Goal: Information Seeking & Learning: Find specific page/section

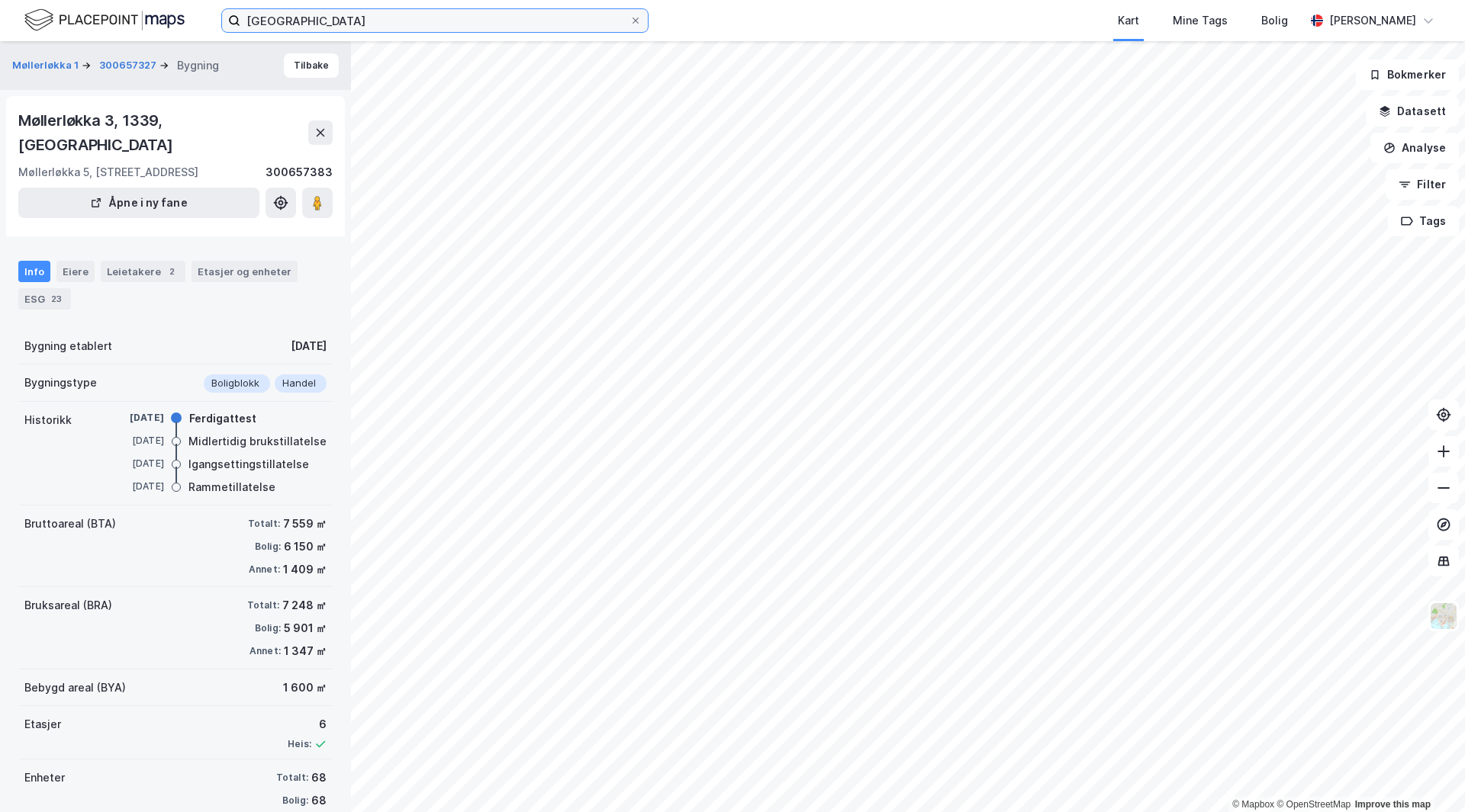
click at [407, 27] on input "[GEOGRAPHIC_DATA]" at bounding box center [435, 20] width 389 height 23
click at [405, 25] on input "[GEOGRAPHIC_DATA]" at bounding box center [435, 20] width 389 height 23
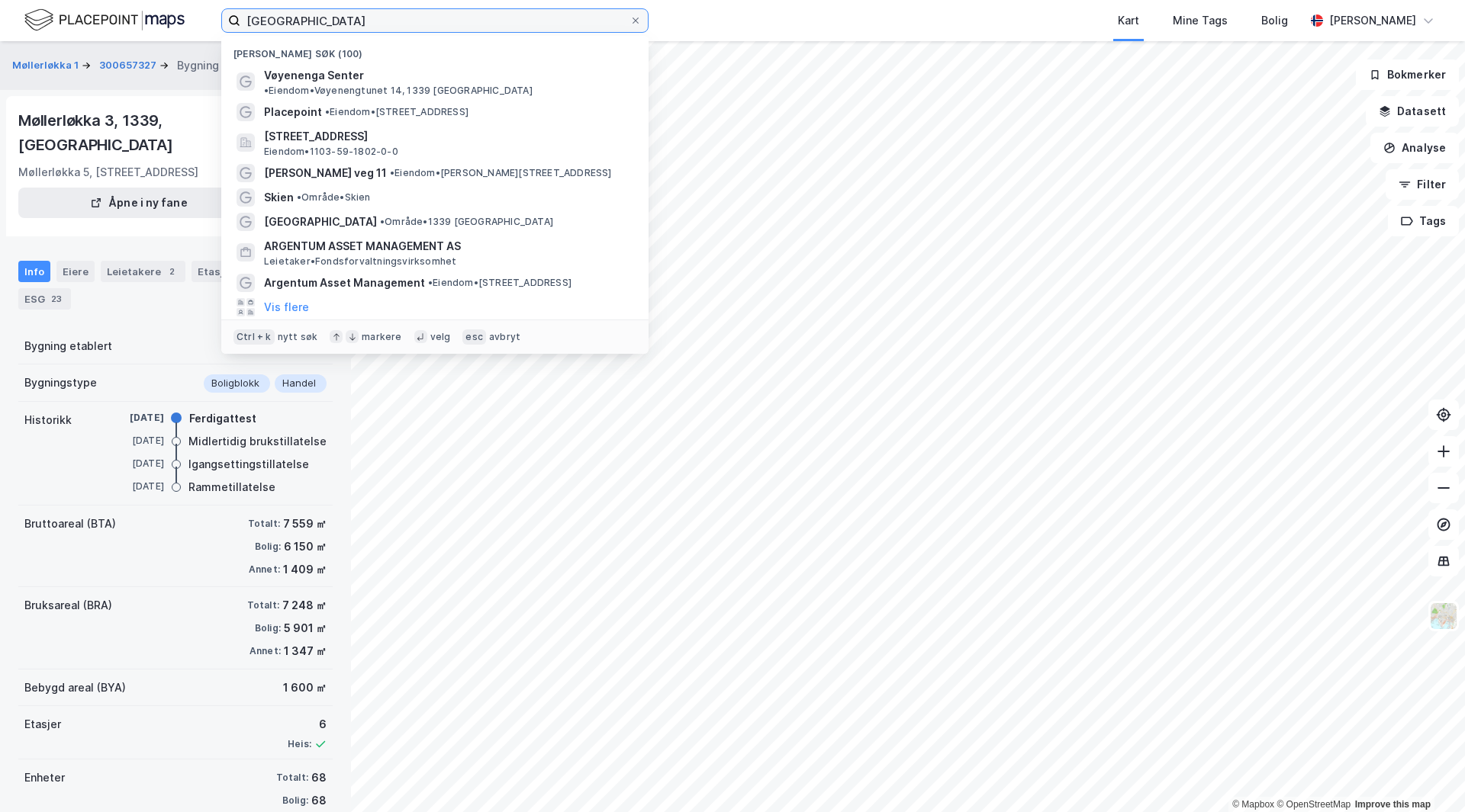
click at [405, 25] on input "[GEOGRAPHIC_DATA]" at bounding box center [435, 20] width 389 height 23
paste input "[STREET_ADDRESS]"
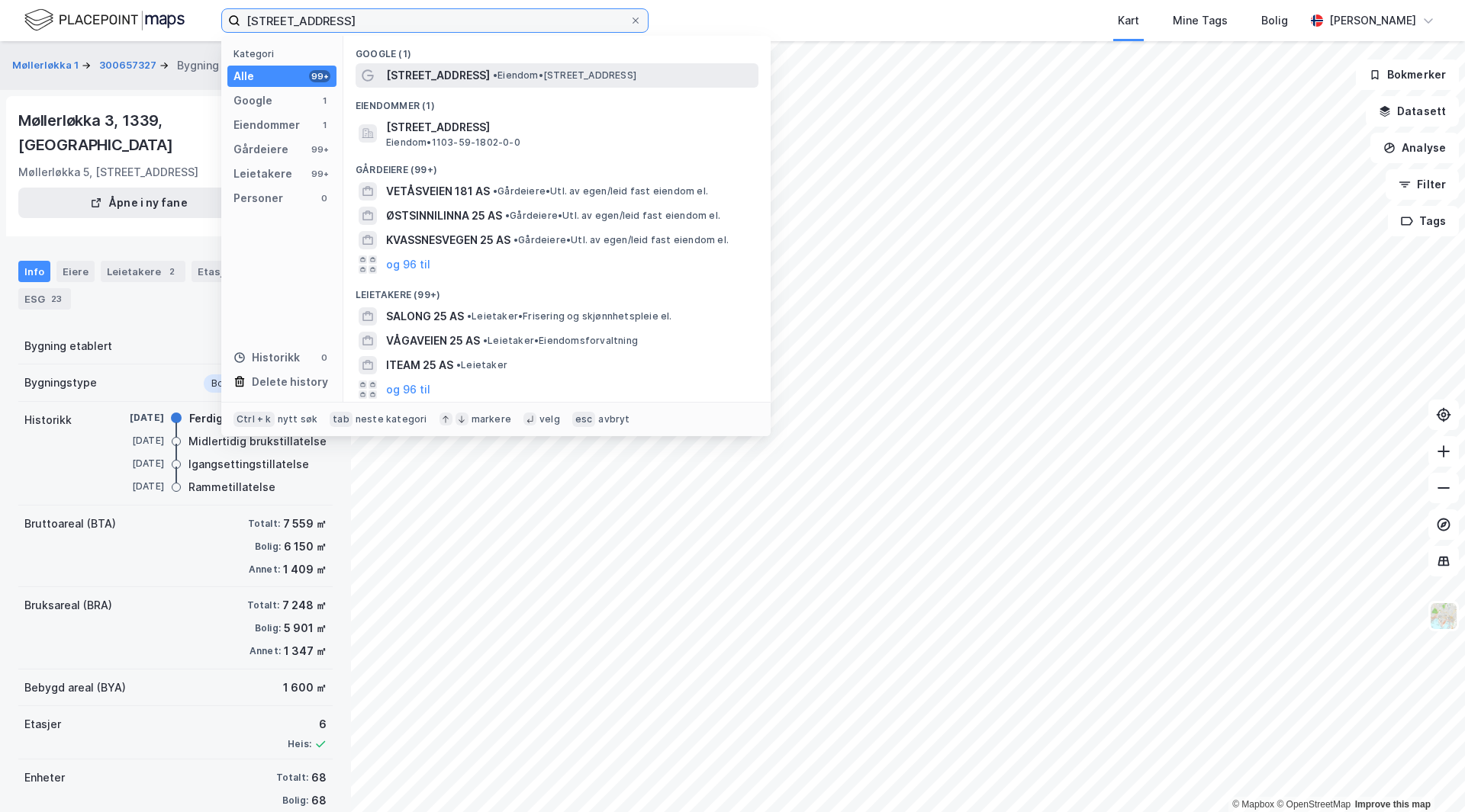
type input "[STREET_ADDRESS]"
click at [448, 74] on span "[STREET_ADDRESS]" at bounding box center [437, 76] width 103 height 18
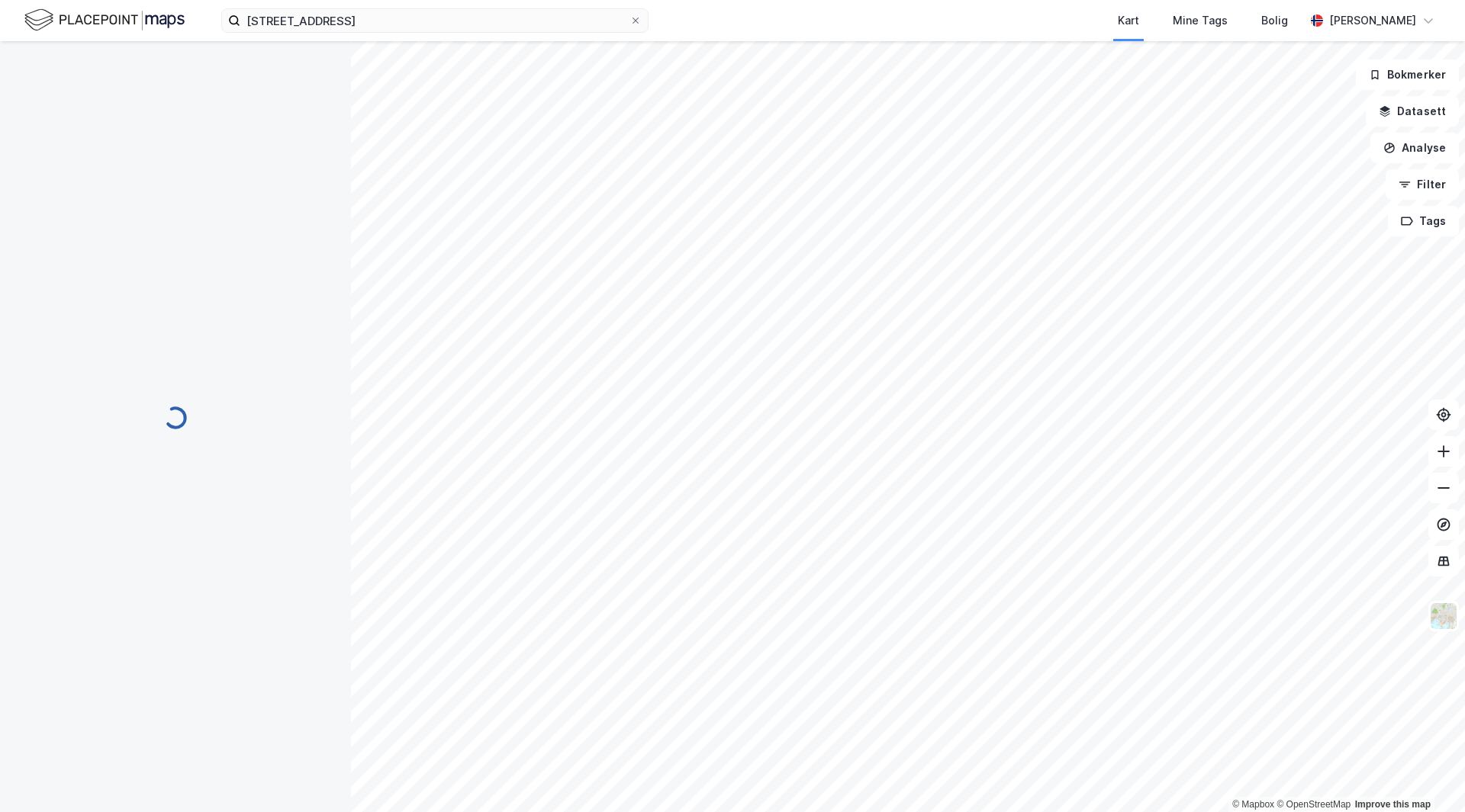
scroll to position [1, 0]
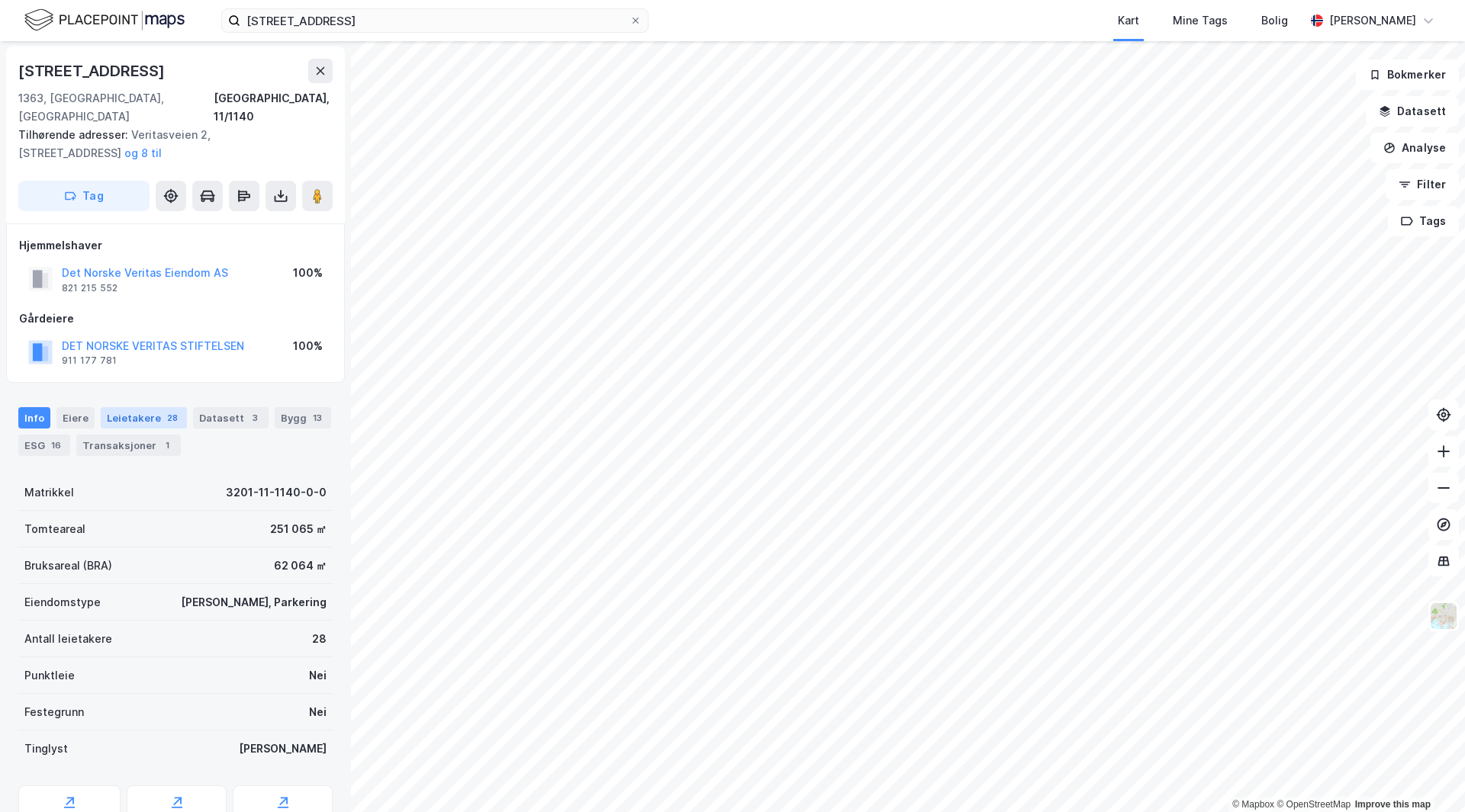
click at [155, 408] on div "Leietakere 28" at bounding box center [144, 418] width 86 height 21
